Goal: Find specific page/section: Find specific page/section

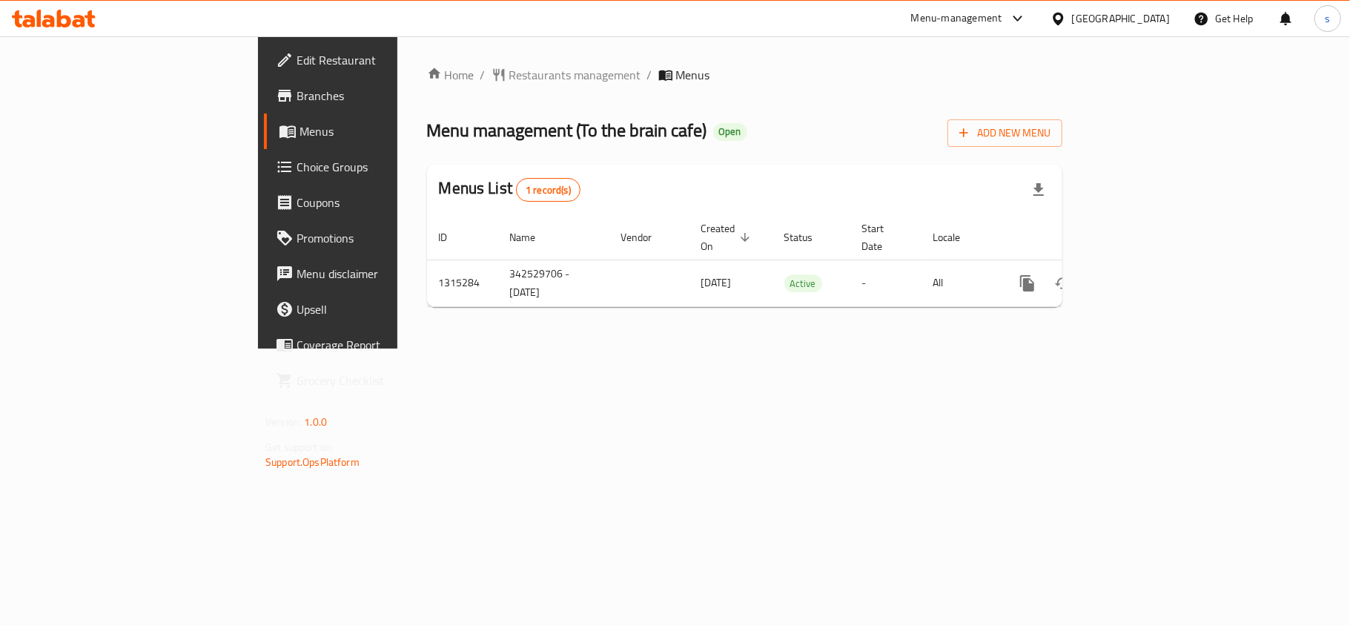
click at [1159, 19] on div "[GEOGRAPHIC_DATA]" at bounding box center [1121, 18] width 98 height 16
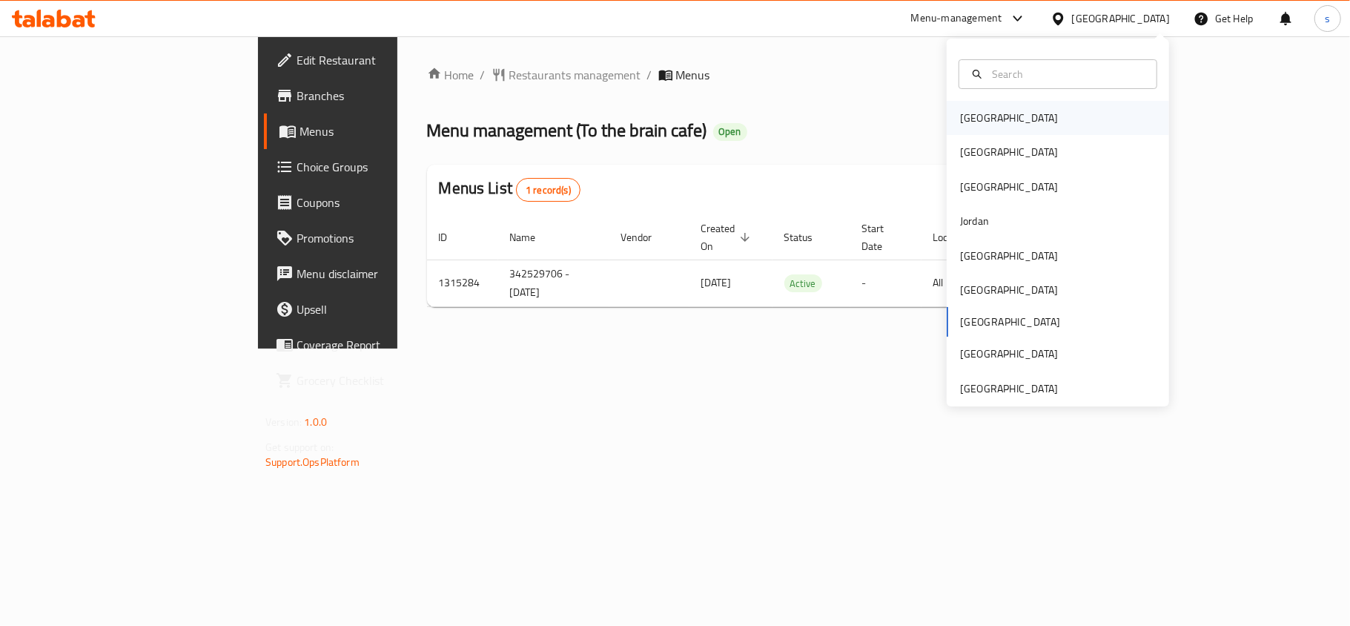
click at [983, 116] on div "[GEOGRAPHIC_DATA]" at bounding box center [1009, 118] width 122 height 34
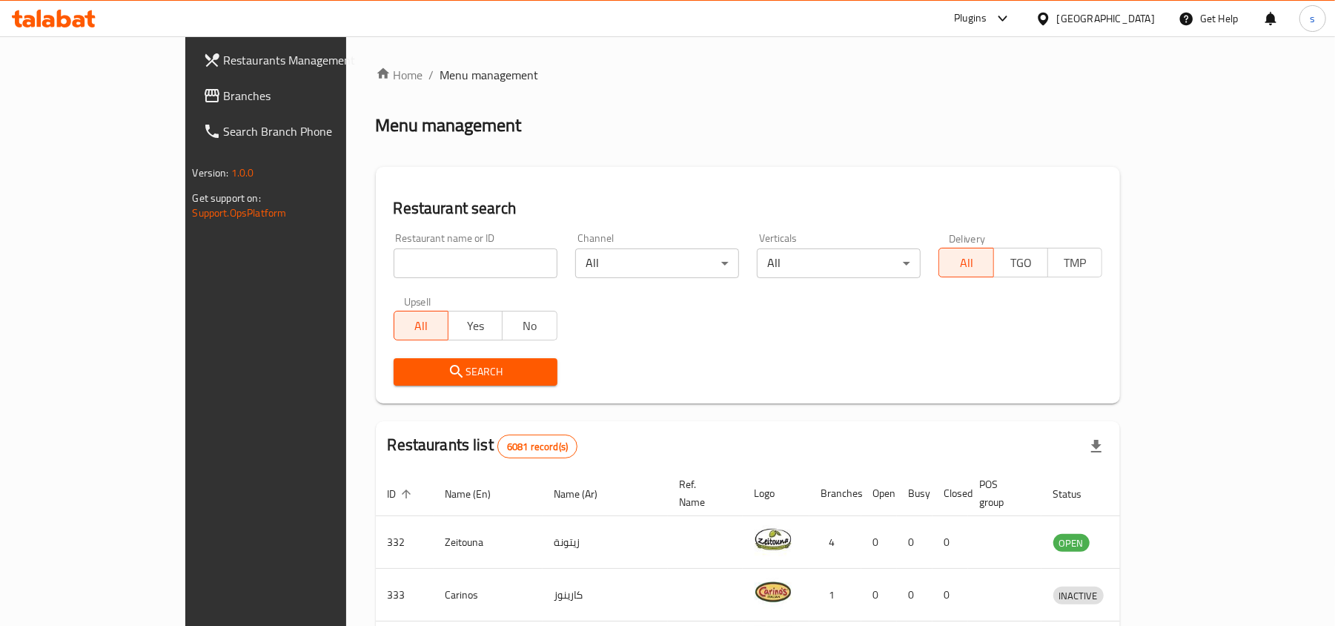
click at [224, 92] on span "Branches" at bounding box center [310, 96] width 173 height 18
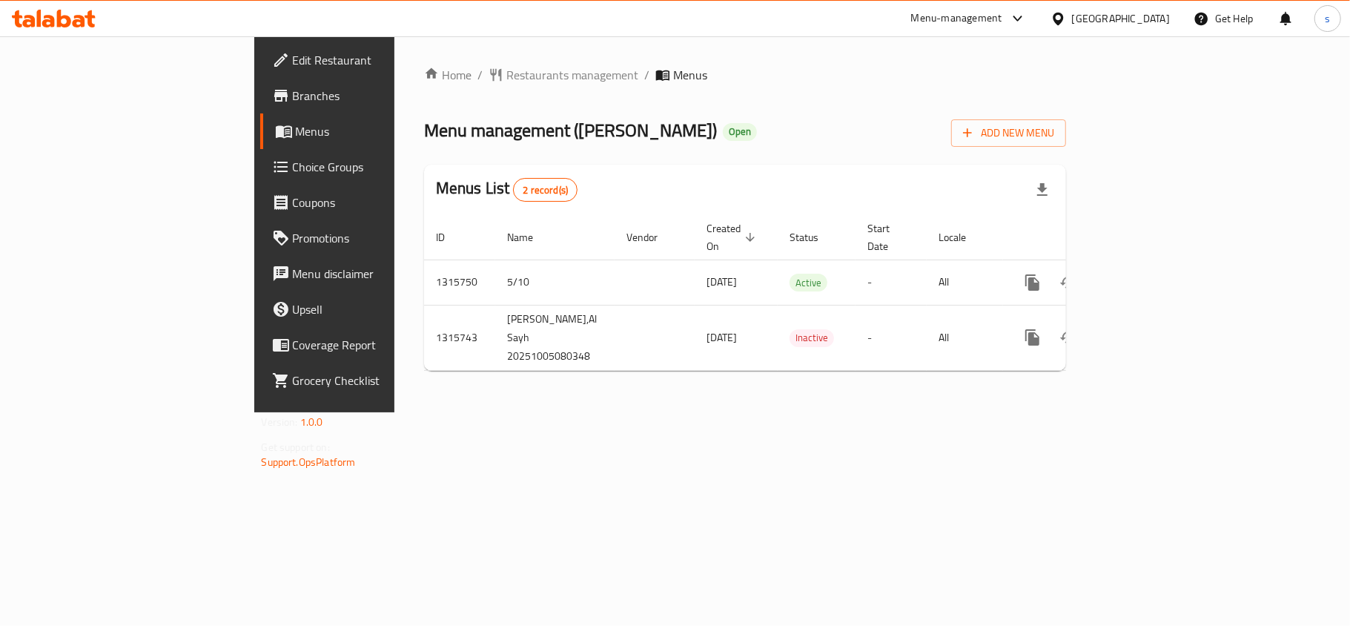
click at [1152, 24] on div "Bahrain" at bounding box center [1121, 18] width 98 height 16
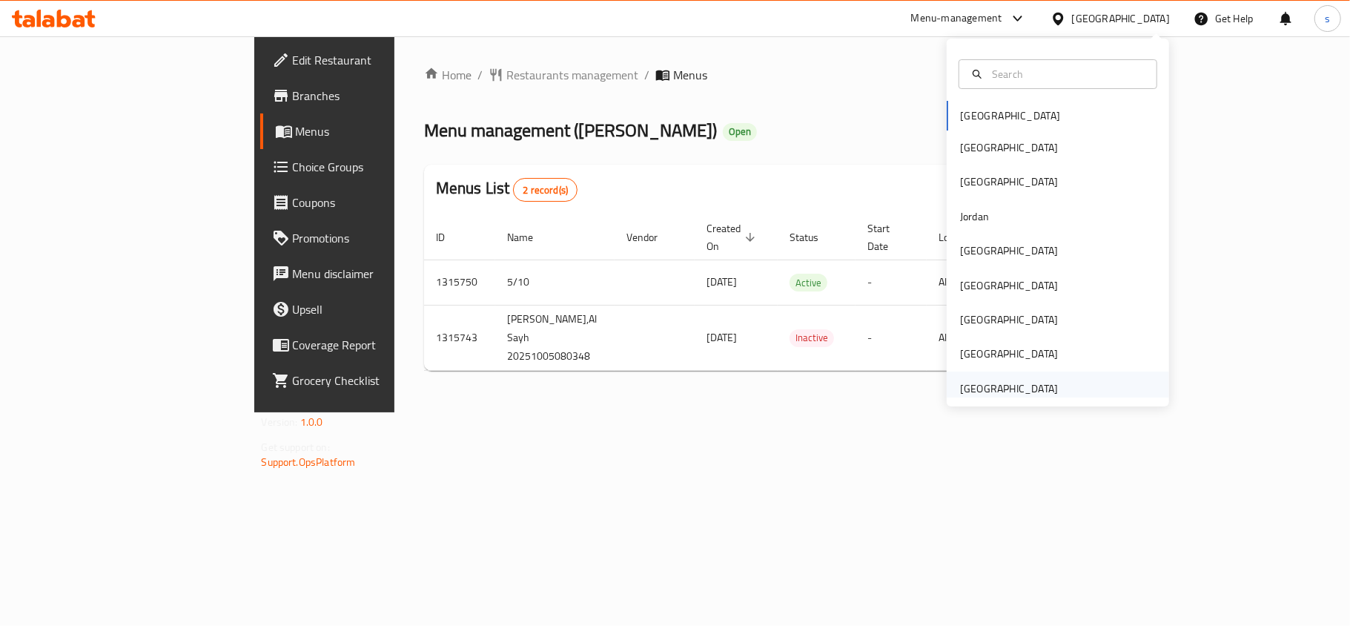
click at [983, 390] on div "[GEOGRAPHIC_DATA]" at bounding box center [1009, 388] width 98 height 16
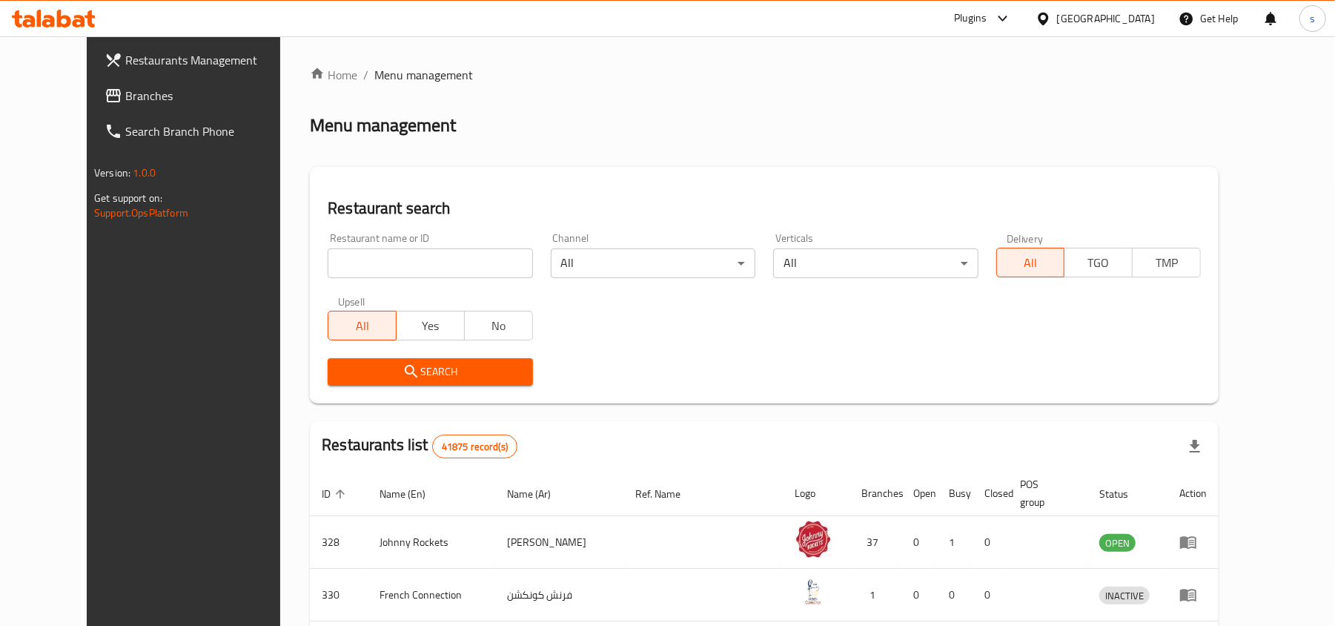
click at [125, 98] on span "Branches" at bounding box center [211, 96] width 173 height 18
